Goal: Task Accomplishment & Management: Manage account settings

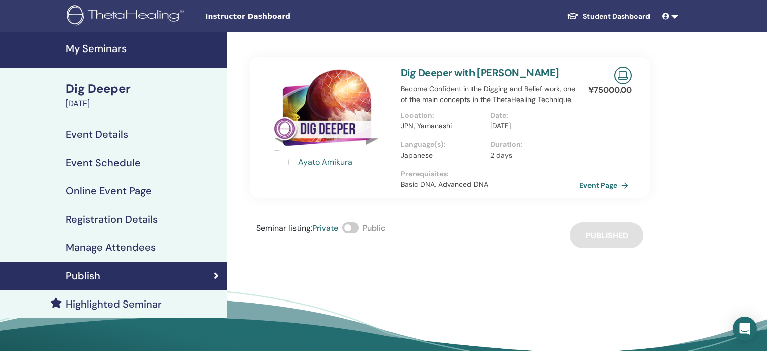
scroll to position [12, 0]
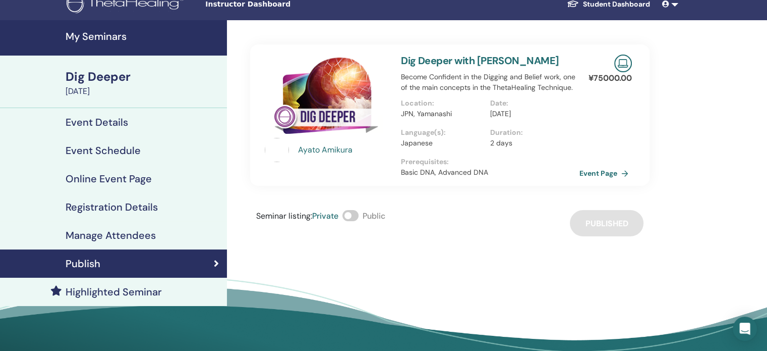
click at [111, 38] on h4 "My Seminars" at bounding box center [143, 36] width 155 height 12
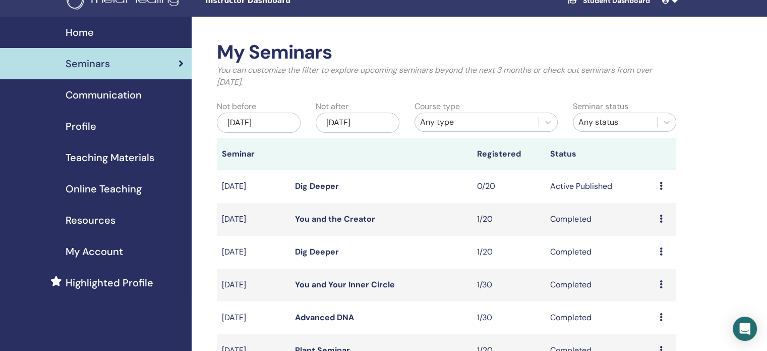
scroll to position [14, 0]
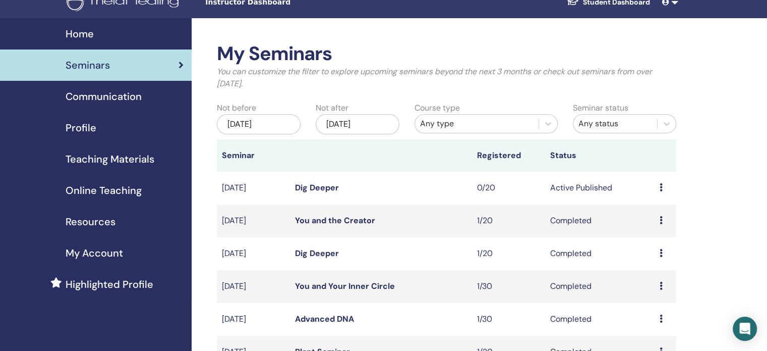
click at [660, 187] on icon at bounding box center [661, 187] width 3 height 8
click at [645, 222] on link "Attendees" at bounding box center [652, 225] width 38 height 11
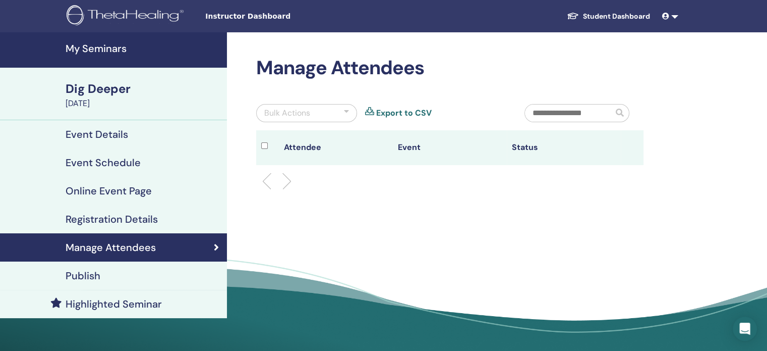
click at [107, 128] on h4 "Event Details" at bounding box center [97, 134] width 63 height 12
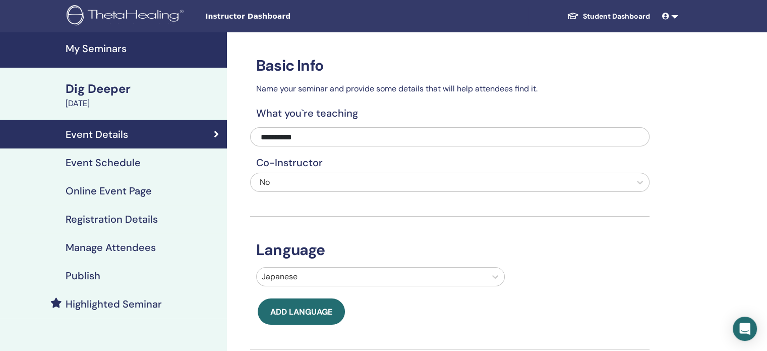
click at [485, 70] on h3 "Basic Info" at bounding box center [449, 65] width 399 height 18
